Goal: Information Seeking & Learning: Learn about a topic

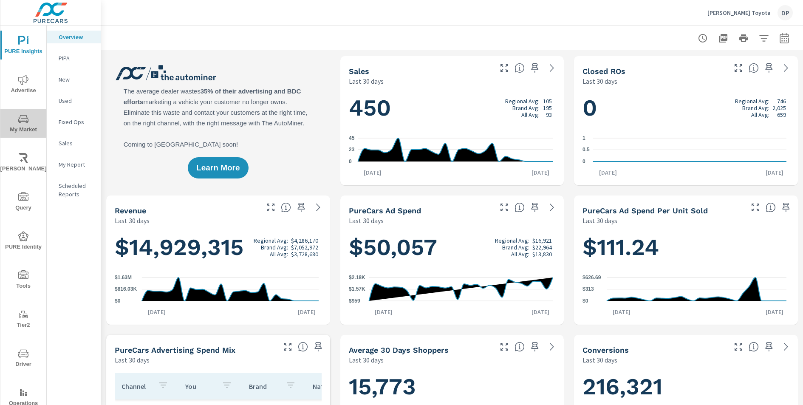
click at [30, 125] on span "My Market" at bounding box center [23, 124] width 41 height 21
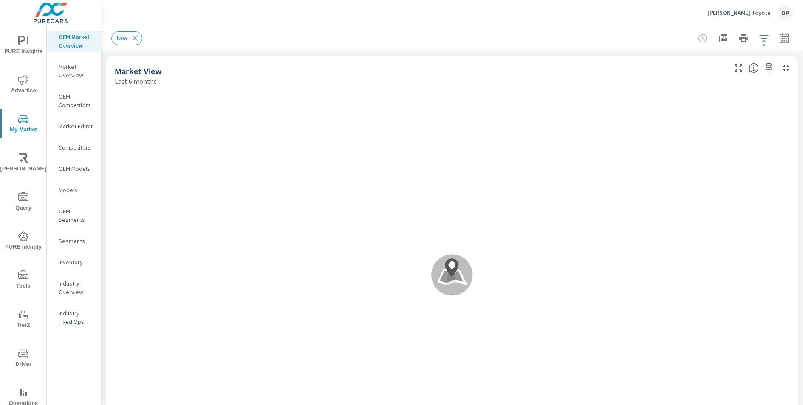
scroll to position [478, 0]
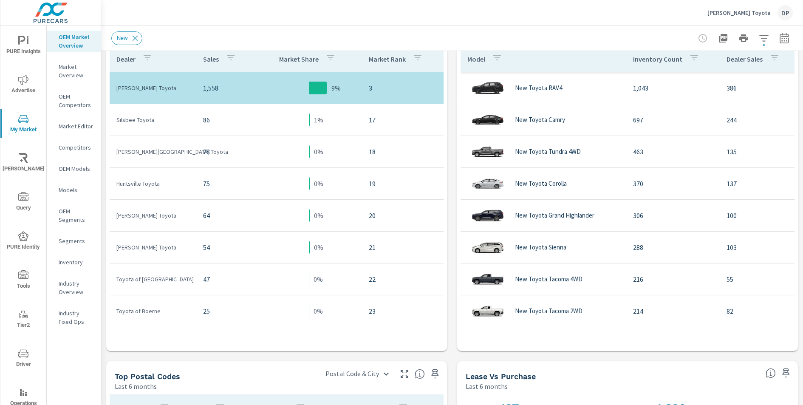
scroll to position [272, 0]
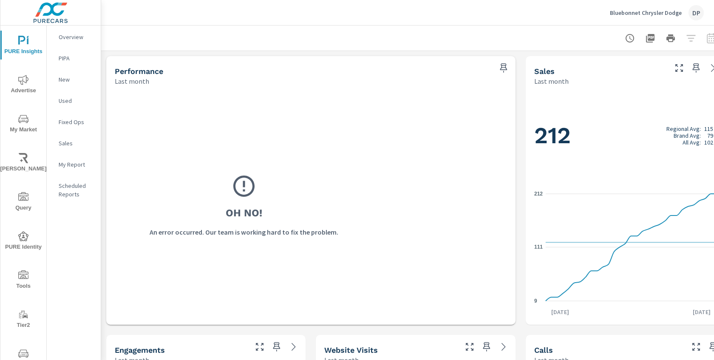
click at [27, 123] on icon "nav menu" at bounding box center [23, 119] width 10 height 10
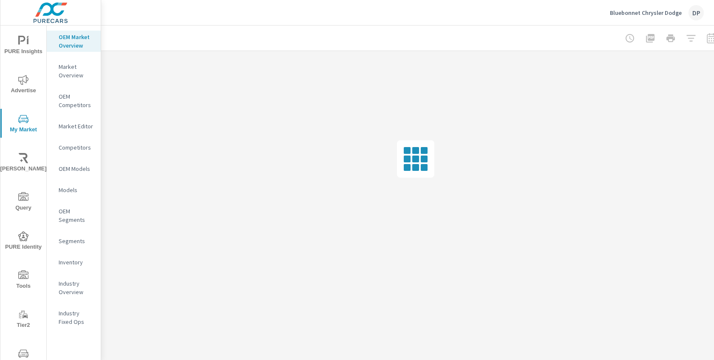
click at [638, 11] on p "Bluebonnet Chrysler Dodge" at bounding box center [646, 13] width 72 height 8
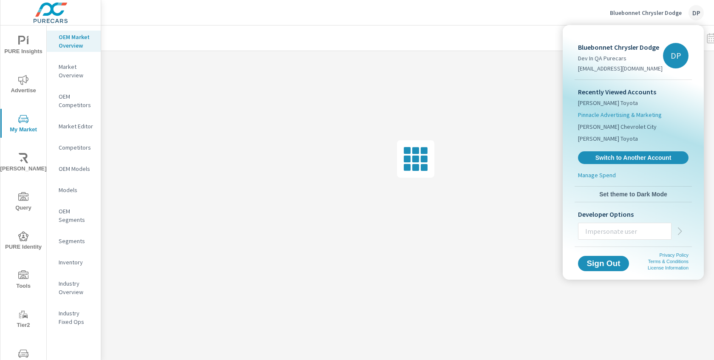
click at [615, 109] on li "Pinnacle Advertising & Marketing" at bounding box center [633, 115] width 111 height 12
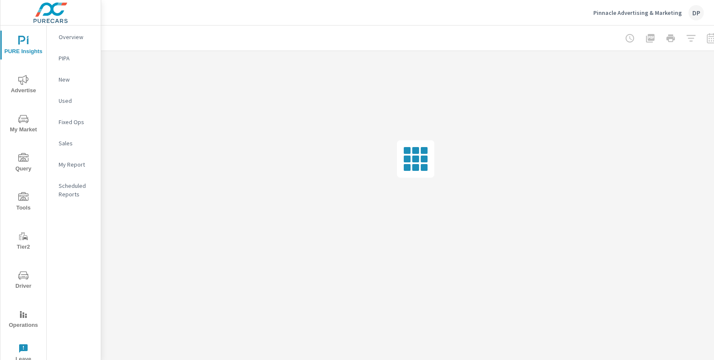
drag, startPoint x: 615, startPoint y: 109, endPoint x: 525, endPoint y: 63, distance: 101.3
click at [625, 23] on button "Pinnacle Advertising & Marketing DP" at bounding box center [648, 12] width 117 height 25
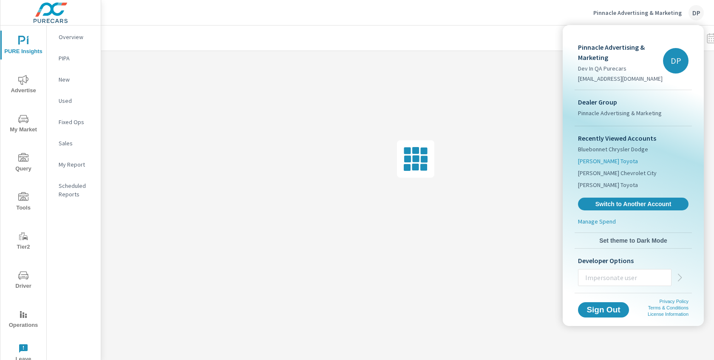
click at [592, 163] on span "[PERSON_NAME] Toyota" at bounding box center [608, 161] width 60 height 9
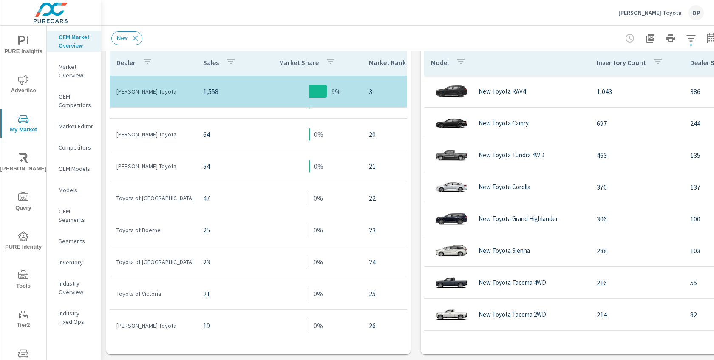
scroll to position [891, 0]
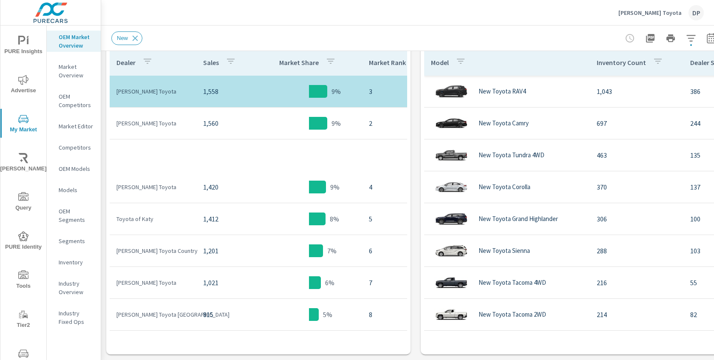
scroll to position [404, 0]
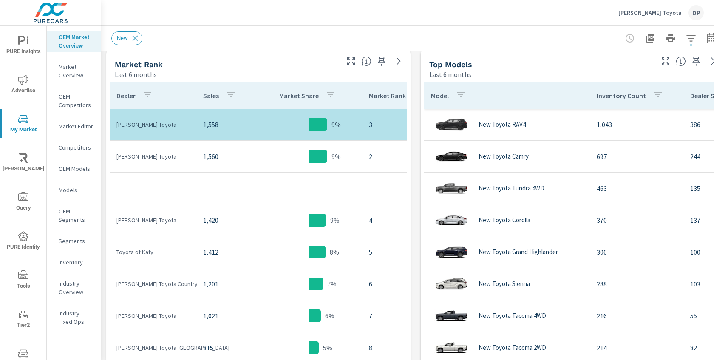
scroll to position [427, 0]
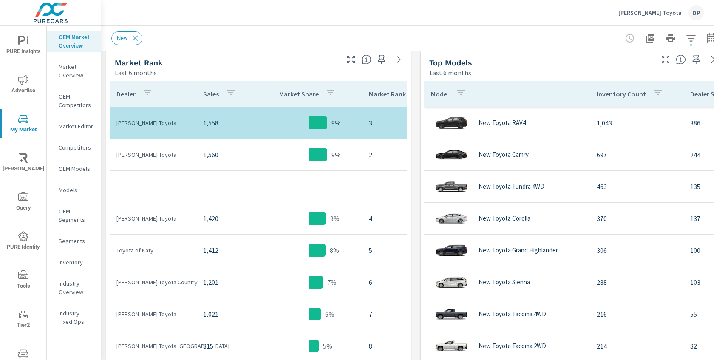
click at [302, 93] on p "Market Share" at bounding box center [299, 94] width 40 height 9
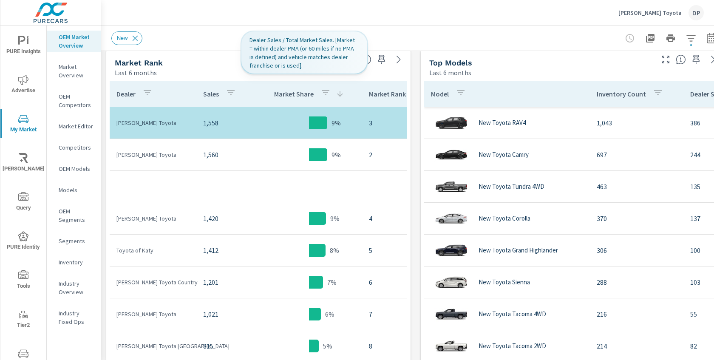
click at [297, 94] on p "Market Share" at bounding box center [294, 94] width 40 height 9
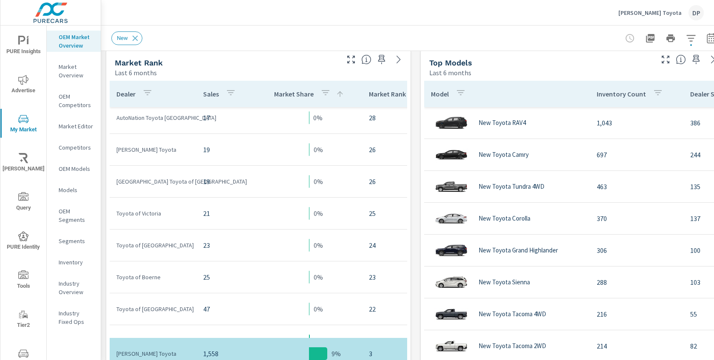
scroll to position [1000, 0]
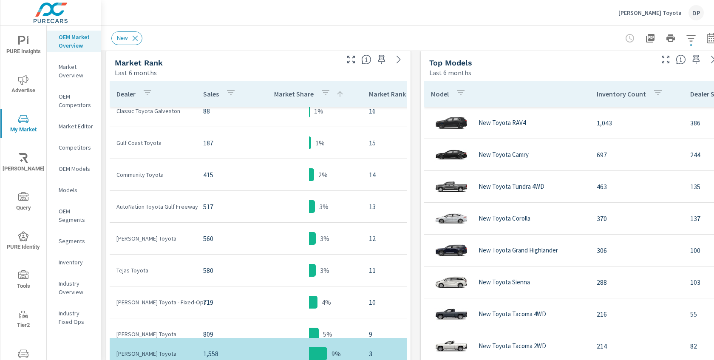
click at [291, 97] on p "Market Share" at bounding box center [294, 94] width 40 height 9
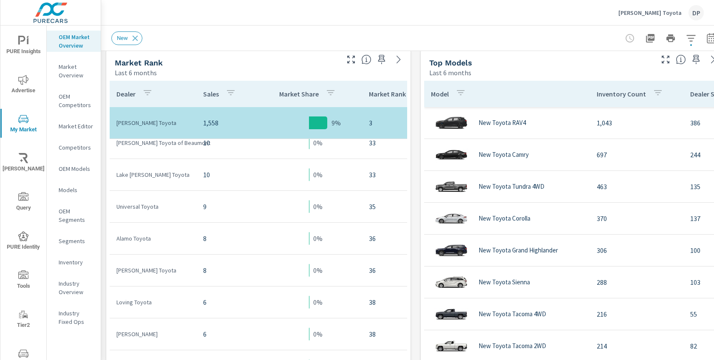
scroll to position [1242, 0]
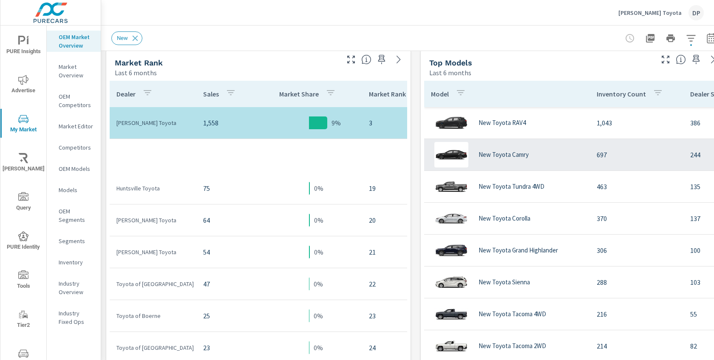
scroll to position [760, 0]
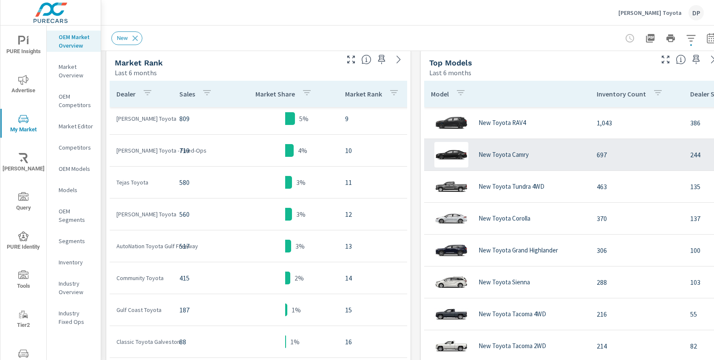
scroll to position [278, 0]
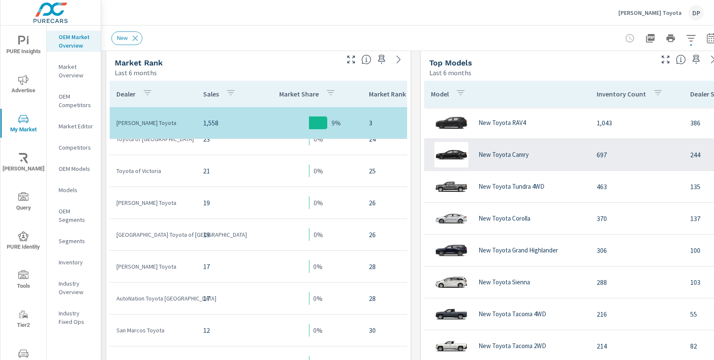
scroll to position [724, 0]
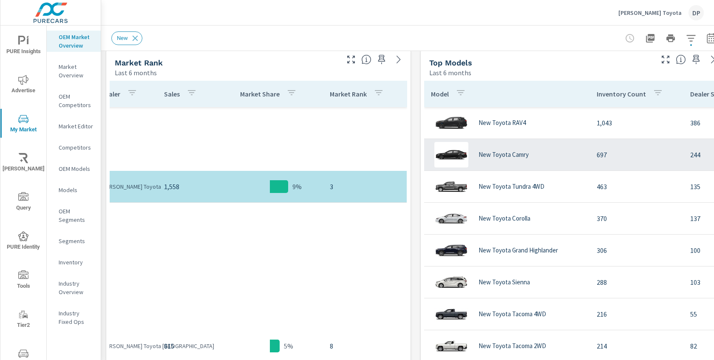
scroll to position [404, 20]
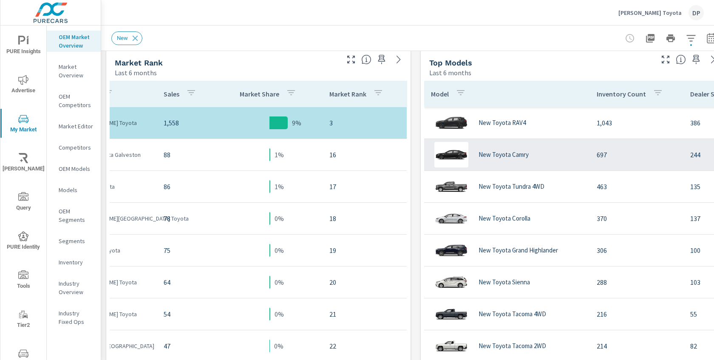
scroll to position [840, 41]
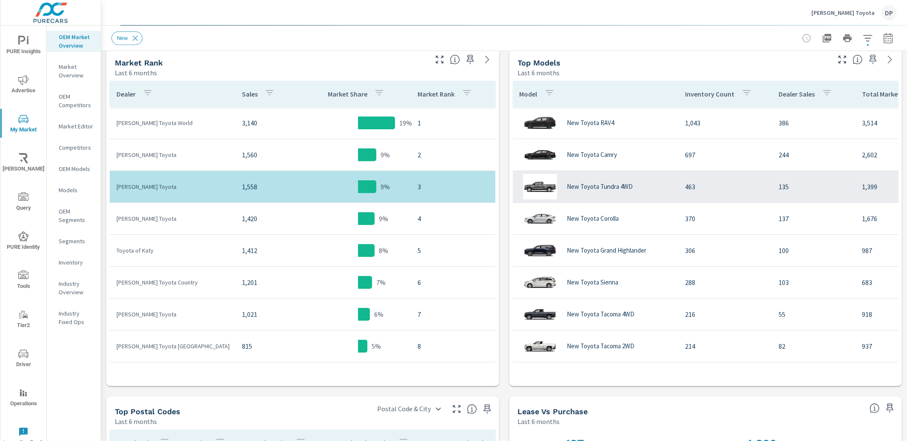
scroll to position [371, 0]
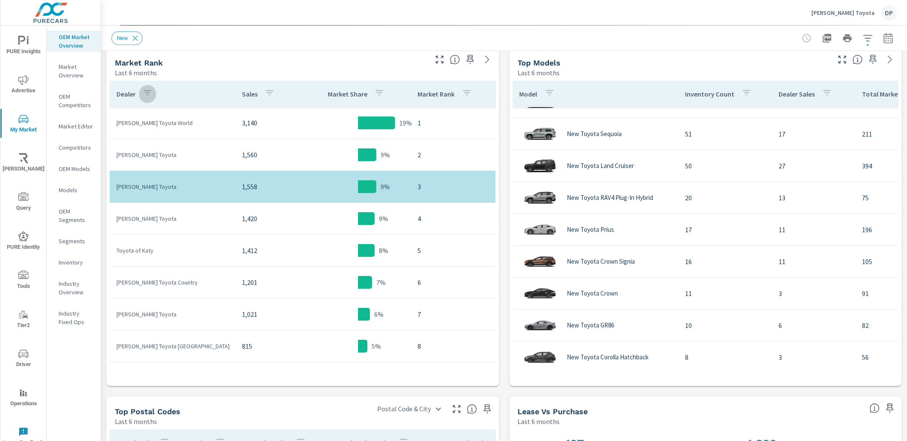
click at [151, 98] on div "button" at bounding box center [147, 94] width 10 height 13
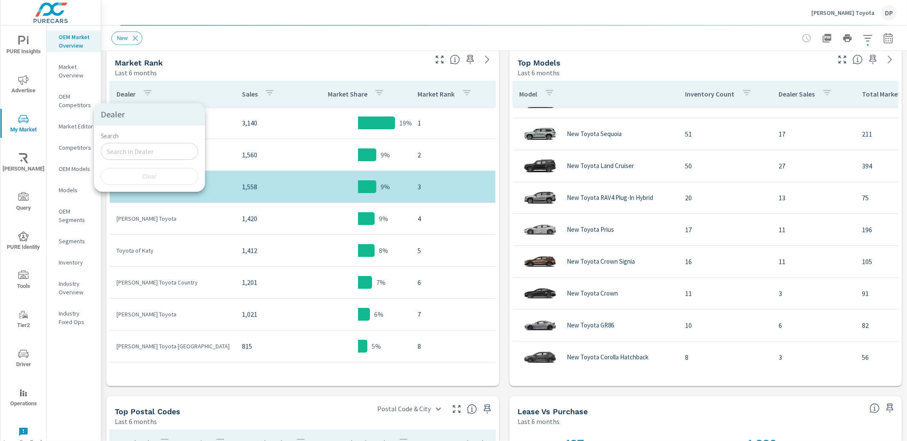
click at [159, 150] on input "Search" at bounding box center [149, 151] width 97 height 17
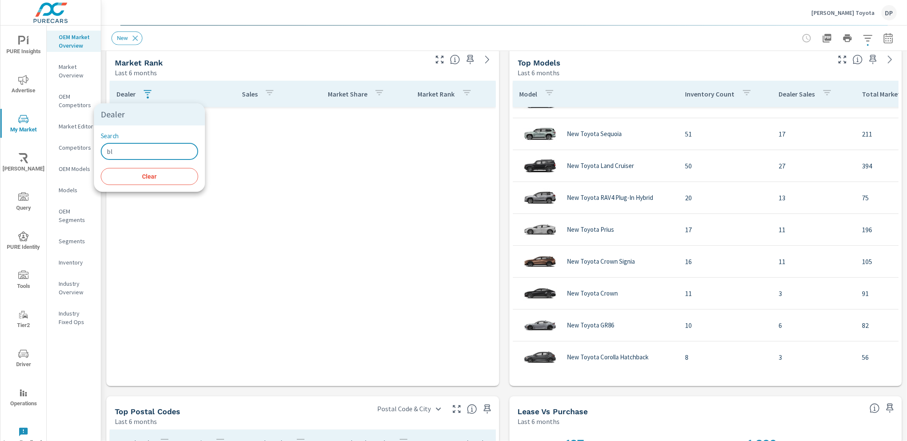
type input "b"
type input "s"
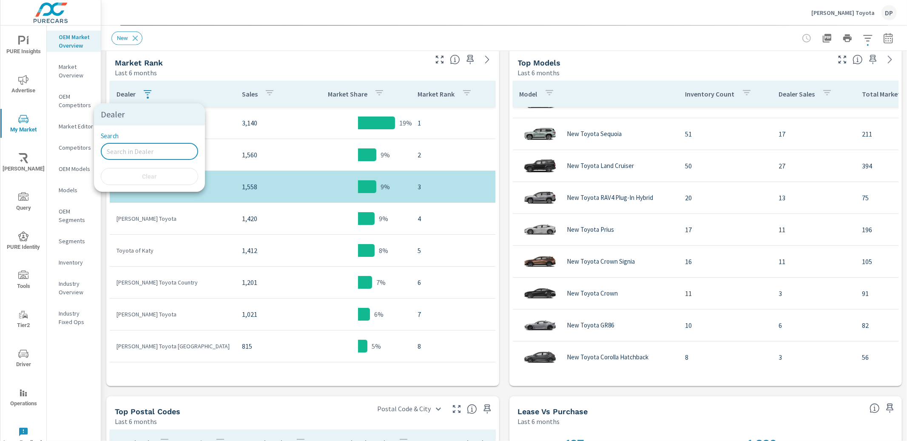
click at [298, 62] on div at bounding box center [453, 220] width 907 height 441
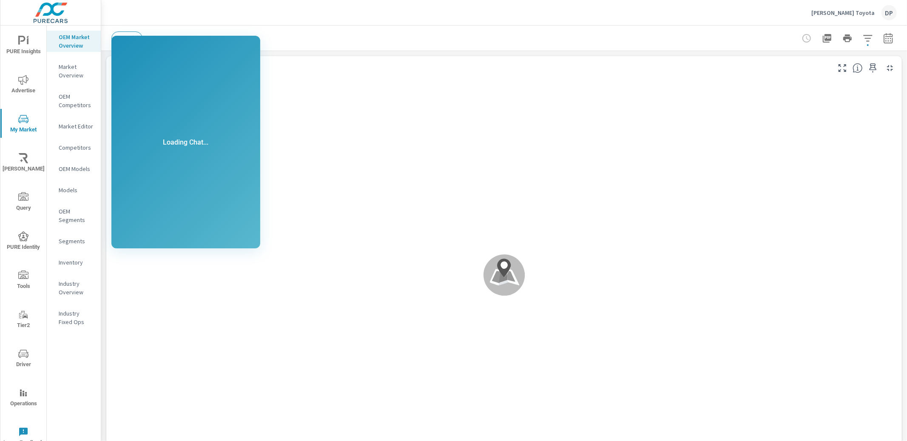
scroll to position [0, 0]
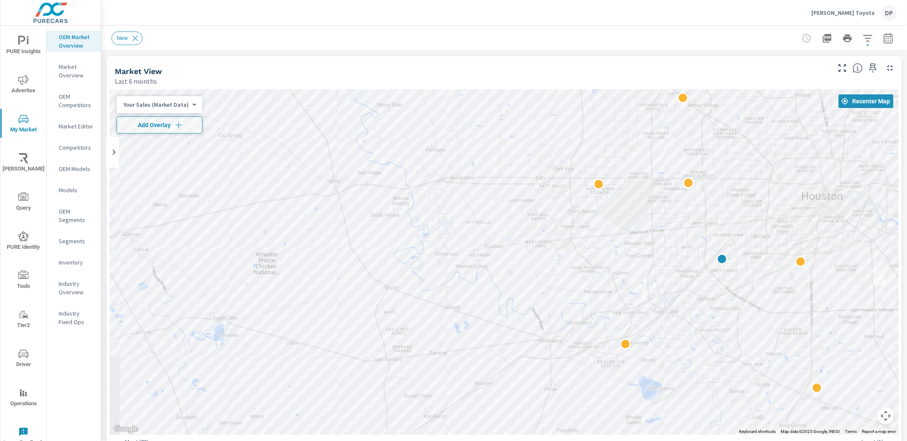
click at [32, 44] on span "PURE Insights" at bounding box center [23, 46] width 41 height 21
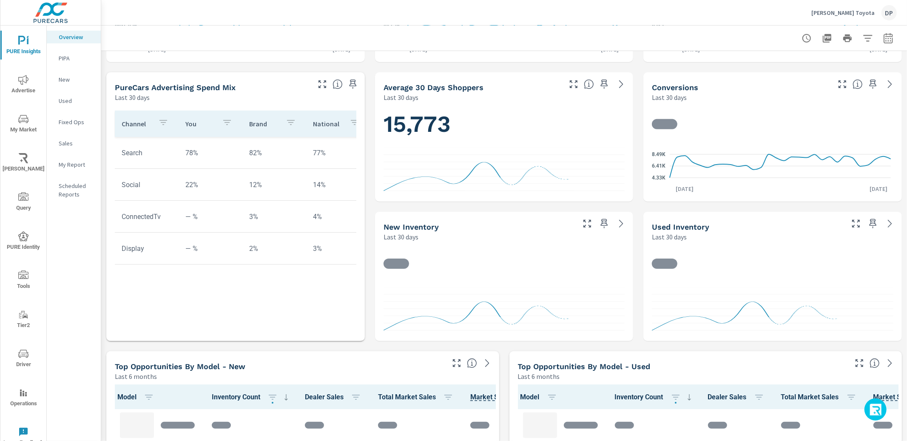
scroll to position [277, 0]
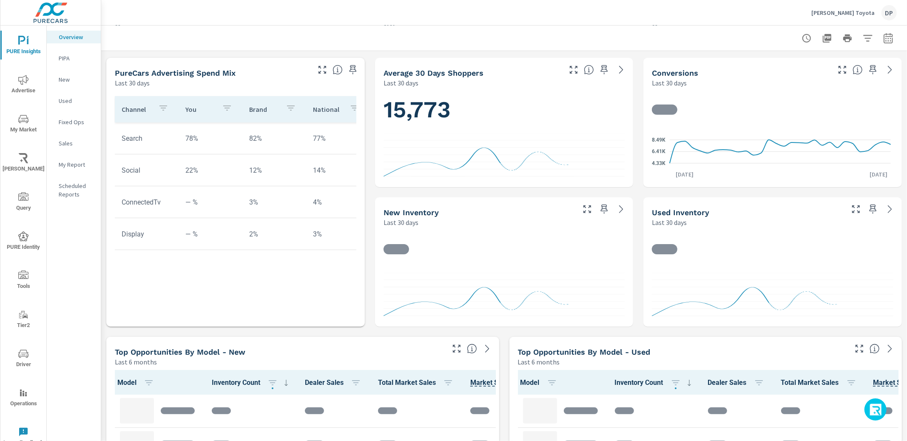
click at [888, 411] on div at bounding box center [882, 410] width 19 height 10
click at [872, 407] on icon "button" at bounding box center [876, 410] width 14 height 14
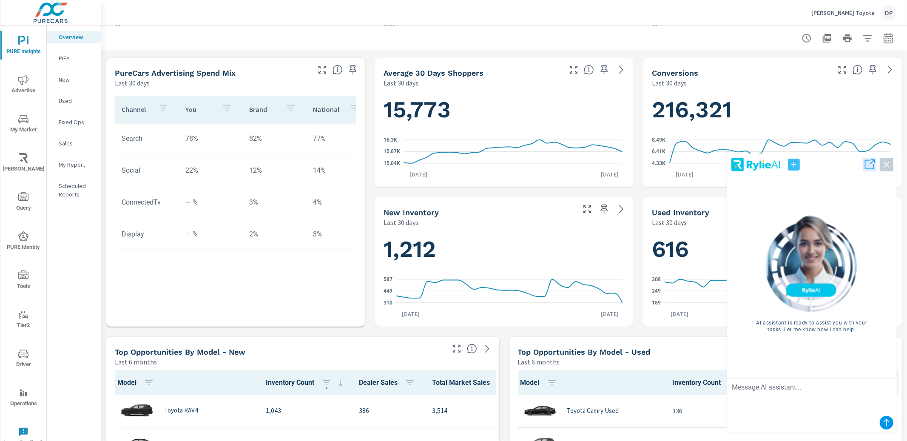
scroll to position [0, 0]
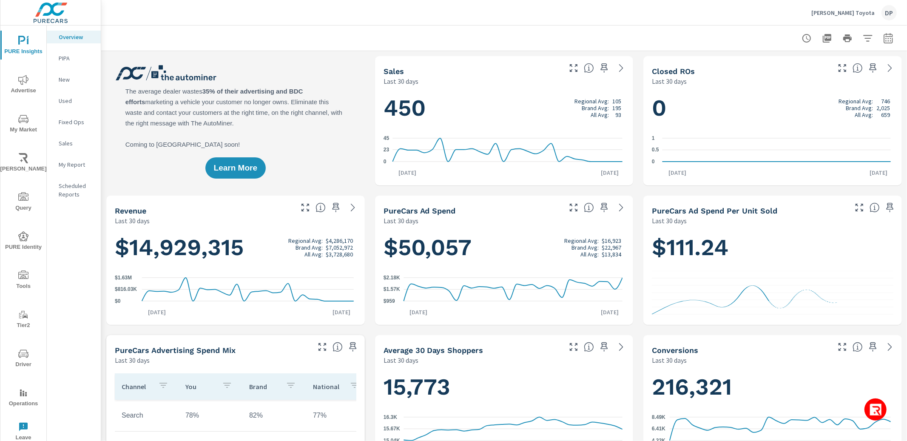
scroll to position [0, 0]
click at [869, 409] on icon "button" at bounding box center [876, 410] width 14 height 14
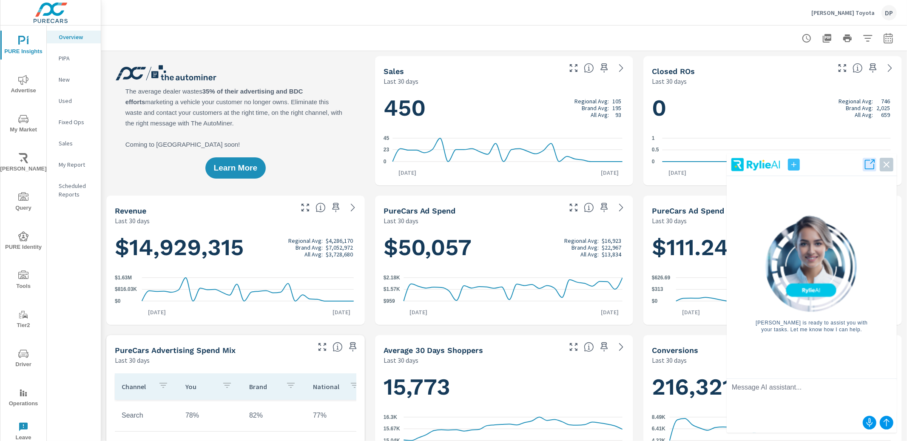
click at [794, 167] on icon "button" at bounding box center [793, 164] width 9 height 9
click at [866, 165] on icon "button" at bounding box center [869, 165] width 12 height 12
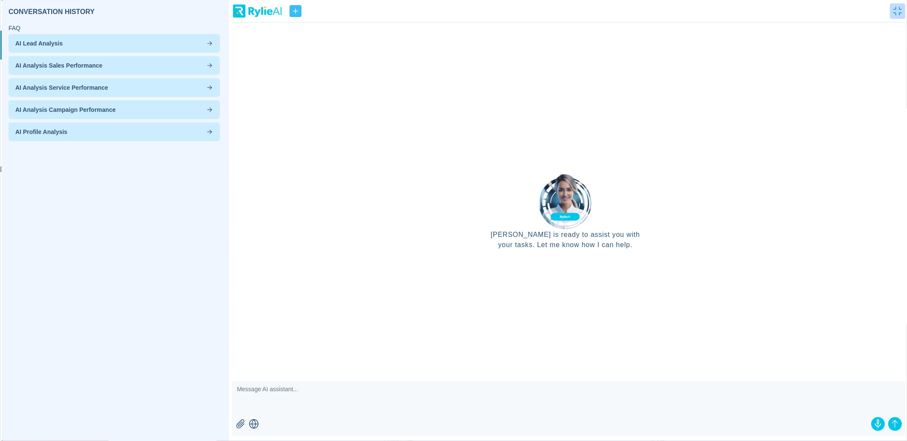
click at [900, 7] on icon "button" at bounding box center [897, 11] width 9 height 9
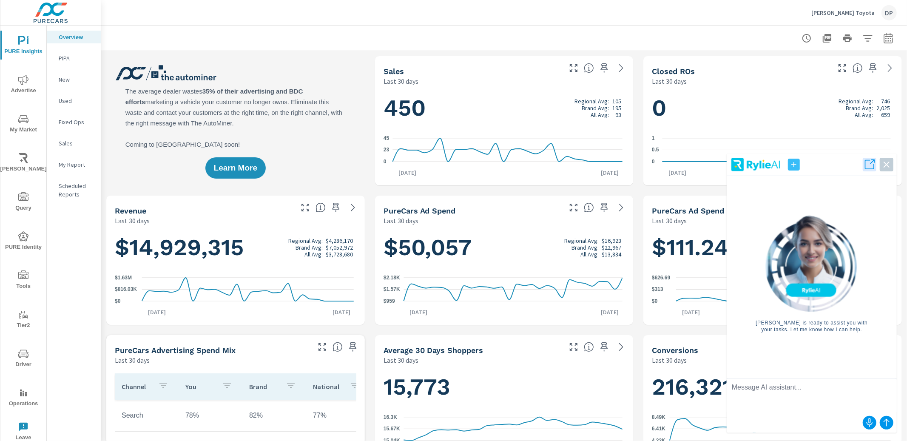
click at [778, 392] on textarea at bounding box center [811, 396] width 170 height 34
type textarea "How many new vehicles are currently in my inventory?"
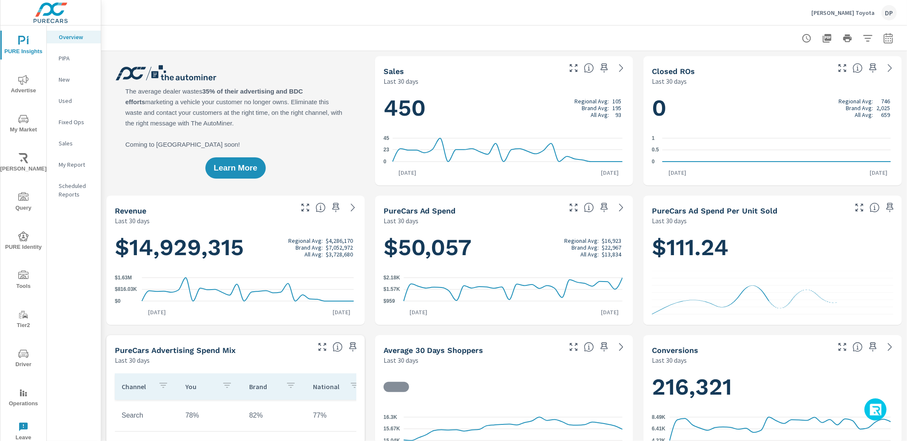
click at [876, 410] on icon "button" at bounding box center [876, 410] width 14 height 14
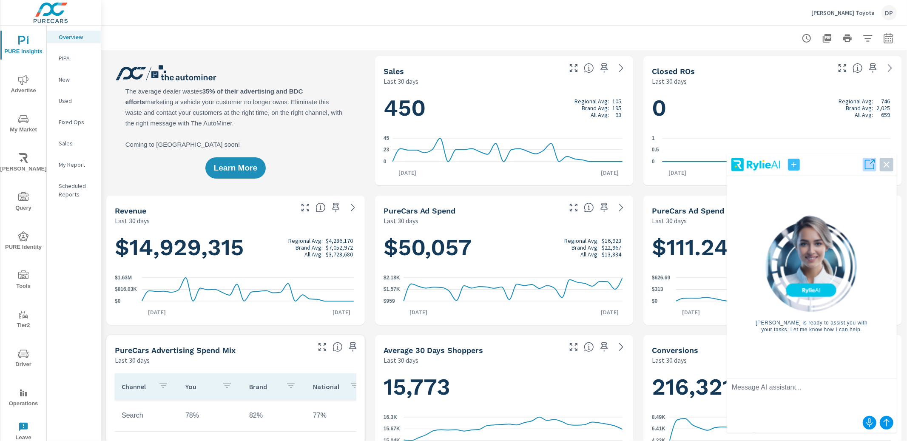
click at [868, 166] on icon "button" at bounding box center [869, 165] width 12 height 12
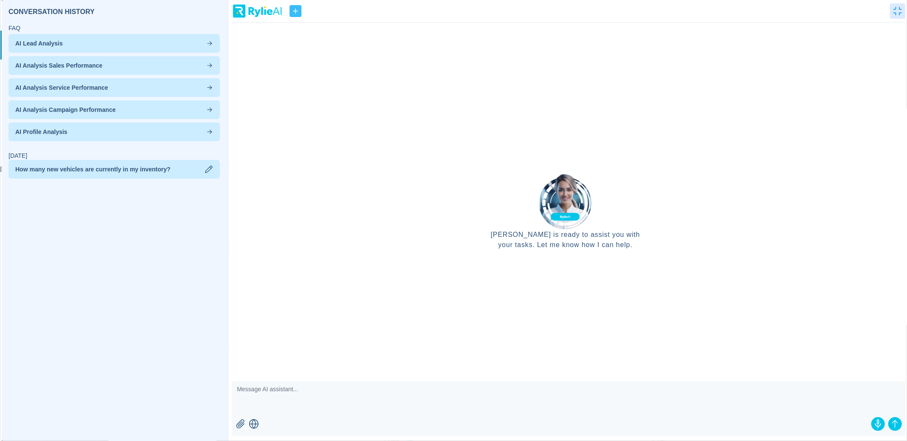
scroll to position [0, 0]
click at [895, 9] on icon "button" at bounding box center [897, 11] width 9 height 9
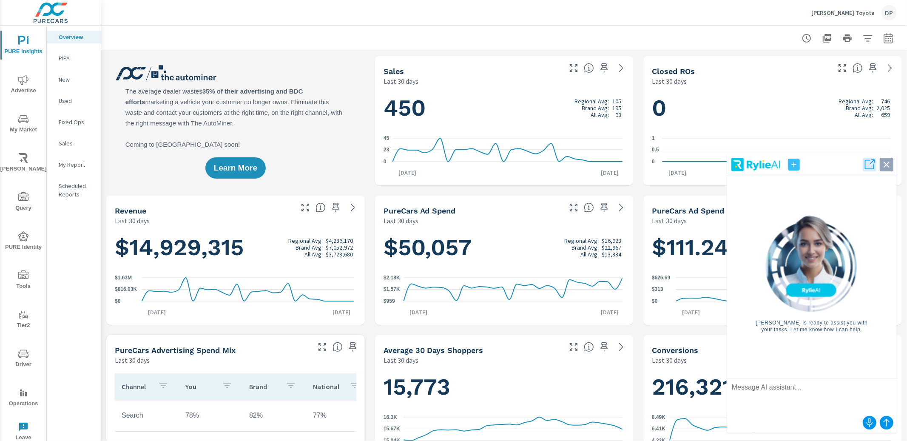
click at [883, 166] on icon "button" at bounding box center [886, 165] width 12 height 12
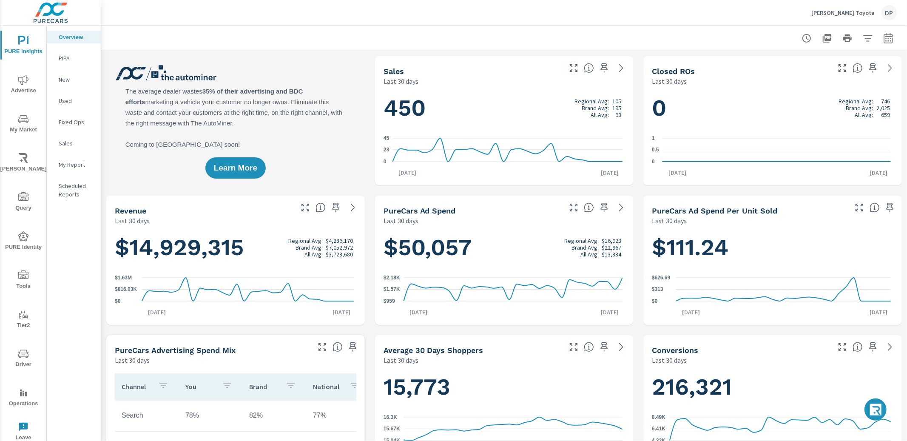
click at [876, 410] on icon "button" at bounding box center [876, 410] width 14 height 14
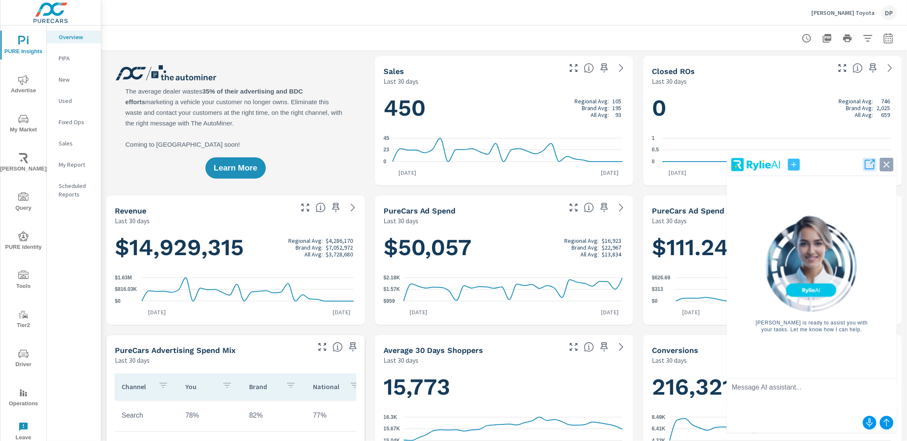
scroll to position [0, 0]
click at [886, 167] on icon "button" at bounding box center [886, 165] width 12 height 12
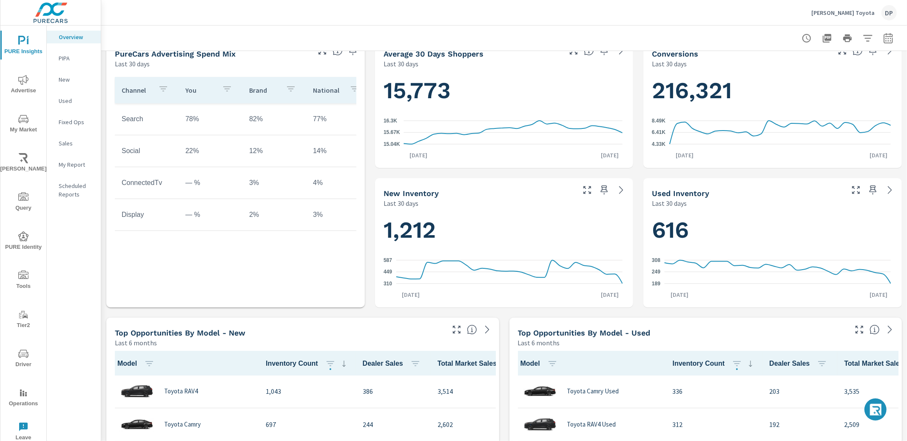
scroll to position [0, 0]
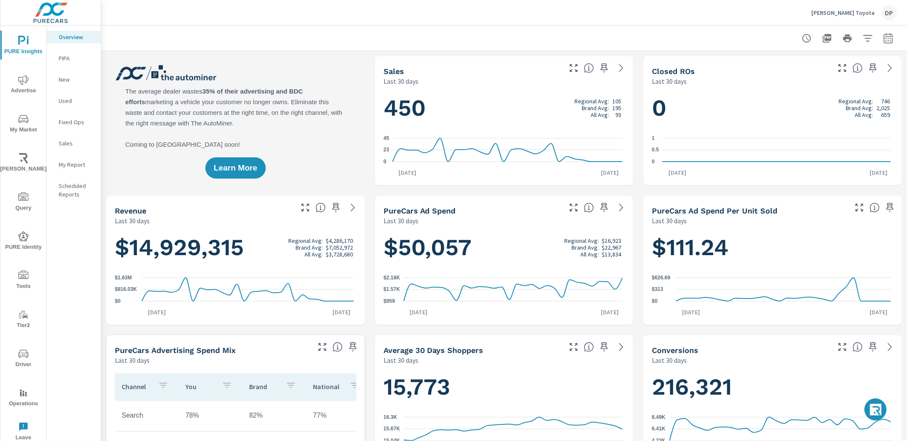
click at [879, 406] on icon "button" at bounding box center [876, 410] width 14 height 14
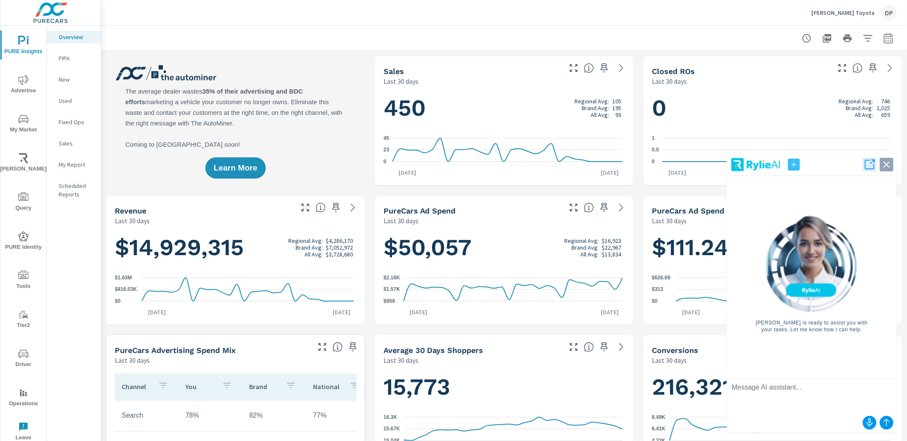
click at [888, 167] on icon "button" at bounding box center [886, 165] width 6 height 6
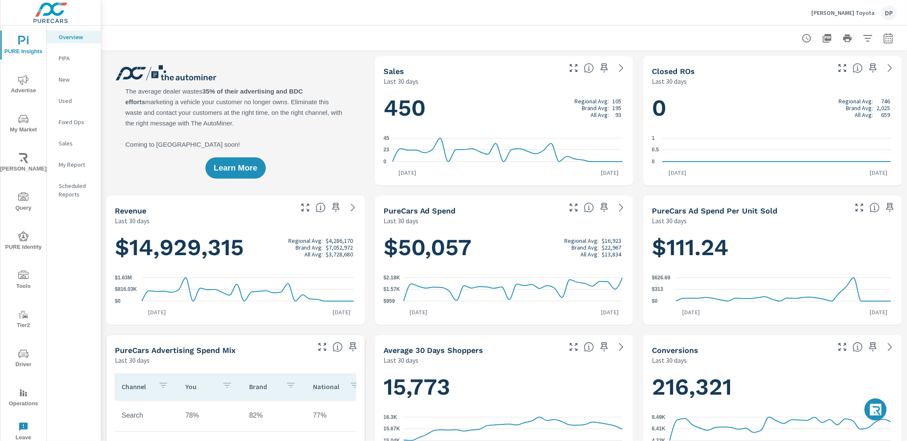
scroll to position [0, 0]
